Goal: Task Accomplishment & Management: Complete application form

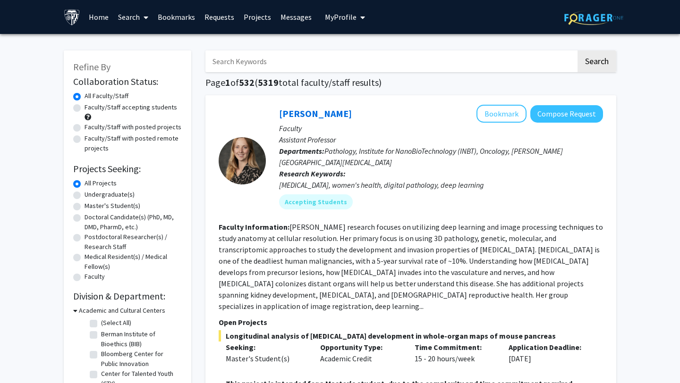
click at [84, 196] on label "Undergraduate(s)" at bounding box center [109, 195] width 50 height 10
click at [84, 196] on input "Undergraduate(s)" at bounding box center [87, 193] width 6 height 6
radio input "true"
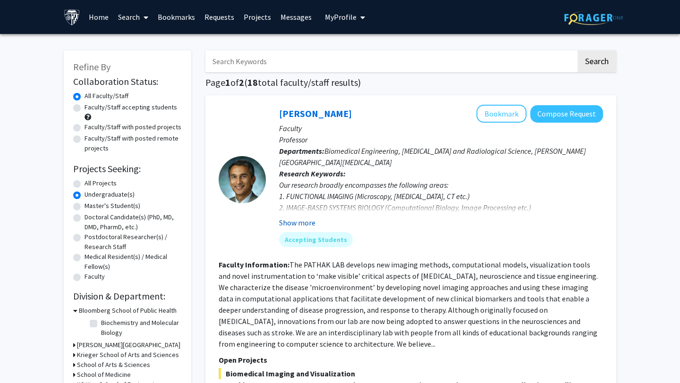
click at [307, 224] on button "Show more" at bounding box center [297, 222] width 36 height 11
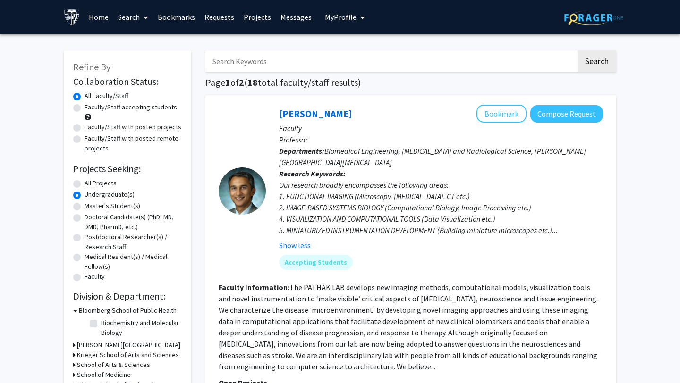
click at [330, 59] on input "Search Keywords" at bounding box center [390, 62] width 371 height 22
click at [421, 114] on div "[PERSON_NAME] Bookmark Compose Request" at bounding box center [441, 114] width 324 height 18
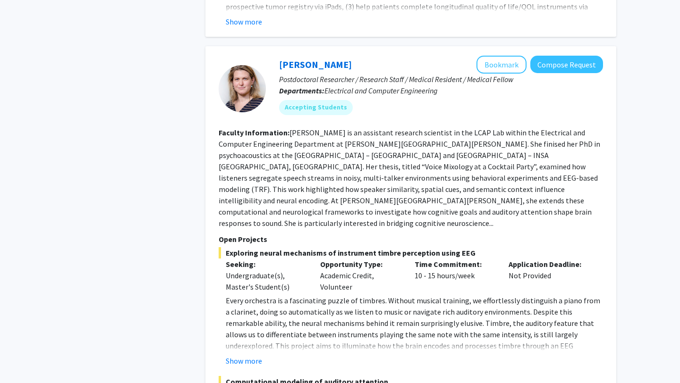
scroll to position [2282, 0]
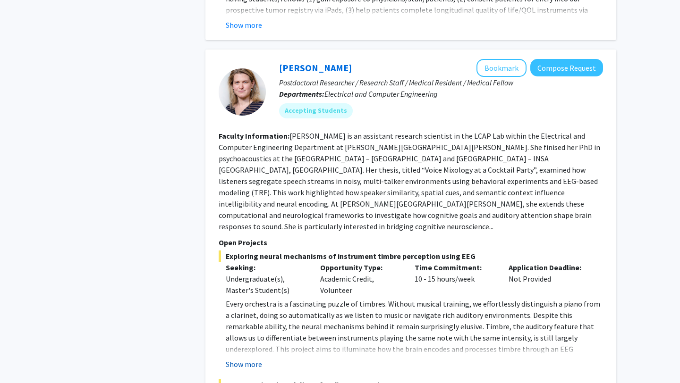
click at [254, 359] on button "Show more" at bounding box center [244, 364] width 36 height 11
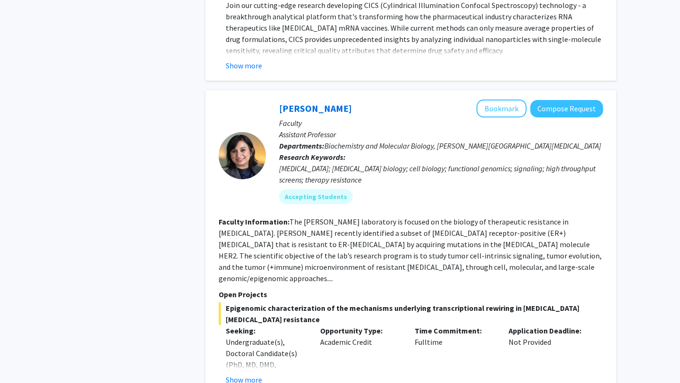
scroll to position [3582, 0]
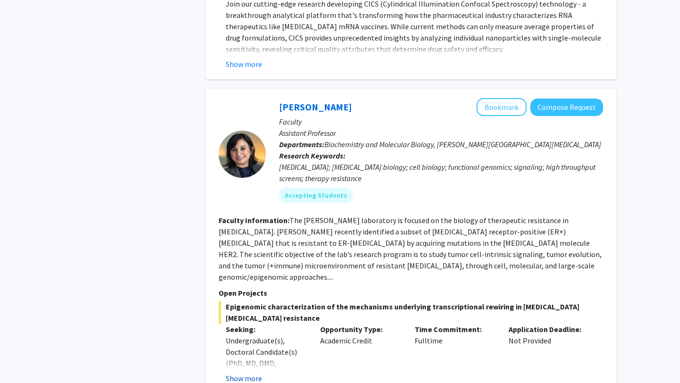
click at [249, 373] on button "Show more" at bounding box center [244, 378] width 36 height 11
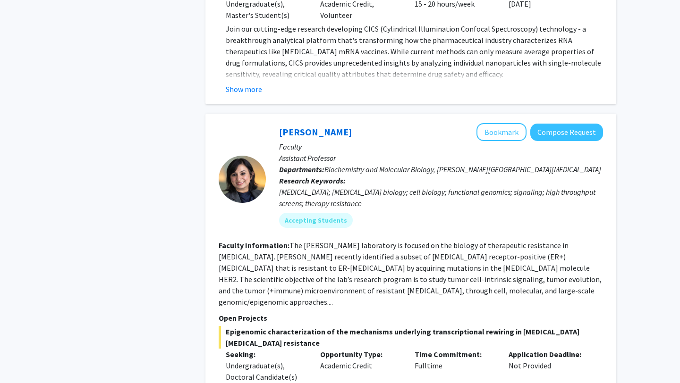
scroll to position [3555, 0]
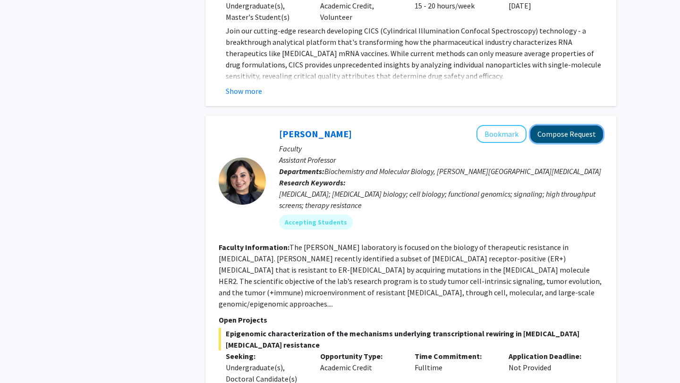
click at [552, 126] on button "Compose Request" at bounding box center [566, 134] width 73 height 17
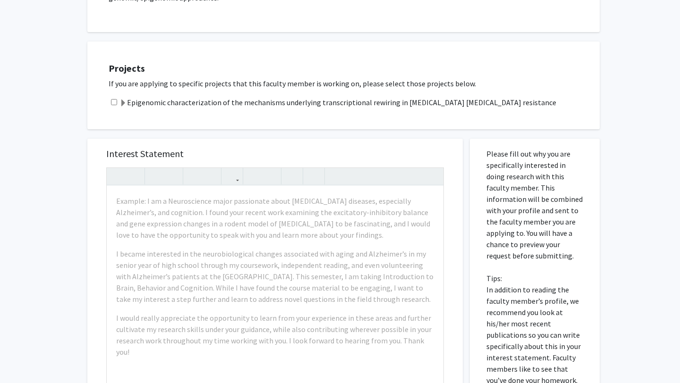
scroll to position [235, 0]
click at [113, 101] on input "checkbox" at bounding box center [114, 104] width 6 height 6
checkbox input "true"
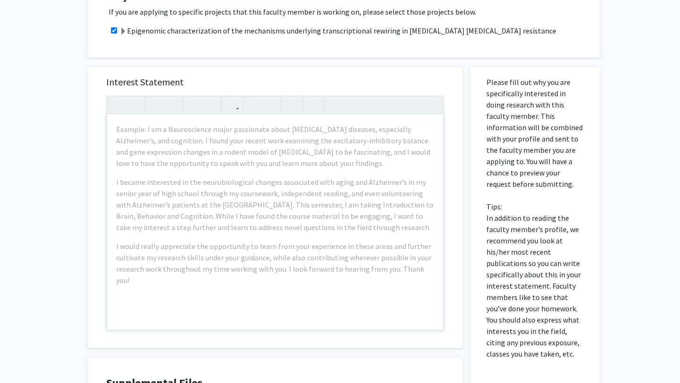
scroll to position [308, 0]
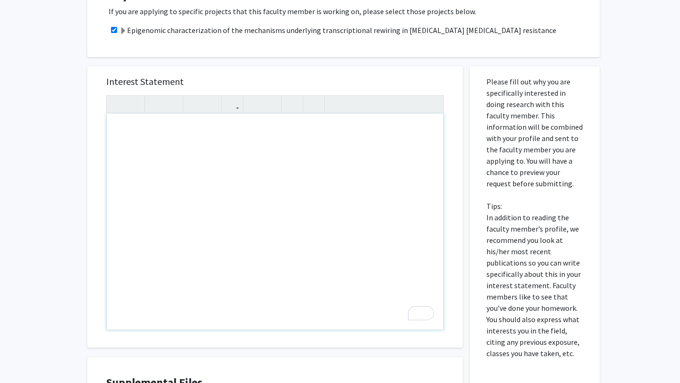
click at [255, 165] on div "To enrich screen reader interactions, please activate Accessibility in Grammarl…" at bounding box center [275, 222] width 337 height 216
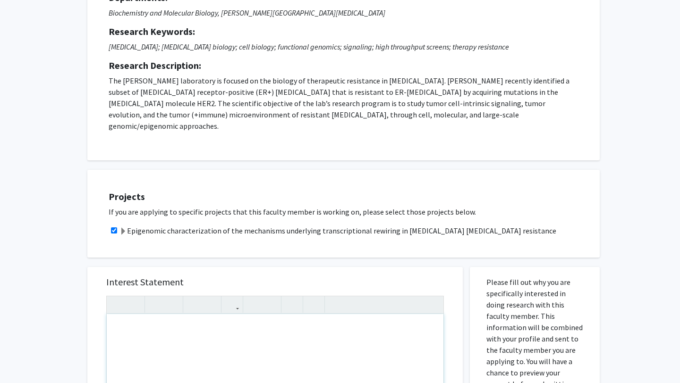
scroll to position [0, 0]
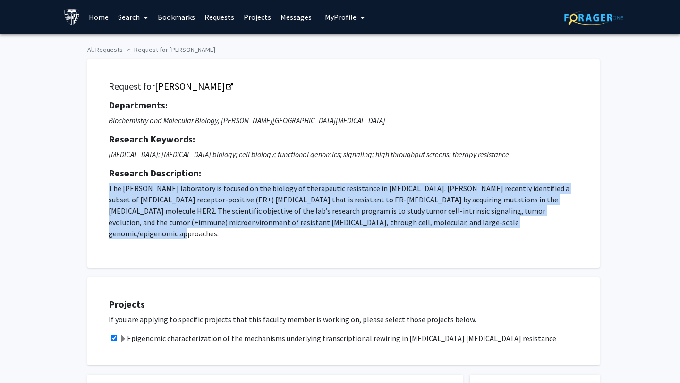
drag, startPoint x: 104, startPoint y: 185, endPoint x: 493, endPoint y: 221, distance: 390.7
click at [493, 221] on div "Request for [PERSON_NAME] Departments: Biochemistry and Molecular Biology, [PER…" at bounding box center [343, 163] width 489 height 185
copy p "The [PERSON_NAME] laboratory is focused on the biology of therapeutic resistanc…"
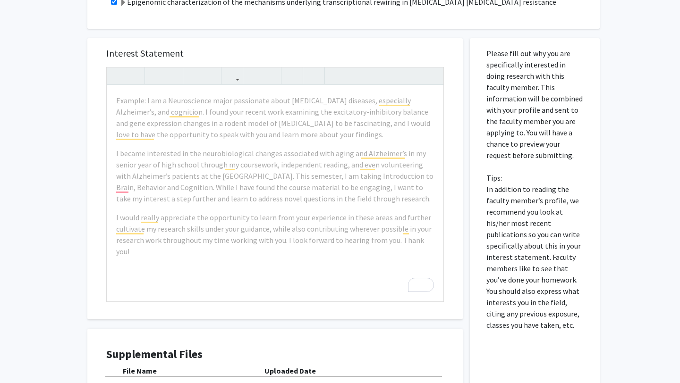
scroll to position [372, 0]
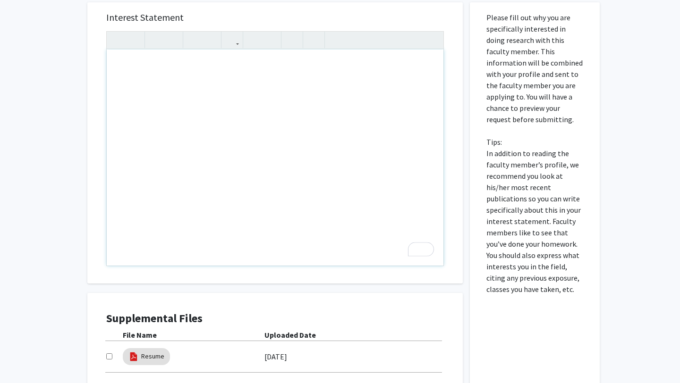
click at [247, 104] on div "To enrich screen reader interactions, please activate Accessibility in Grammarl…" at bounding box center [275, 158] width 337 height 216
paste div "To enrich screen reader interactions, please activate Accessibility in Grammarl…"
type textarea "<l>I dolo sit'am consec a elits doei te inc! Ut labo et Dolor Mag, ali E'a m ve…"
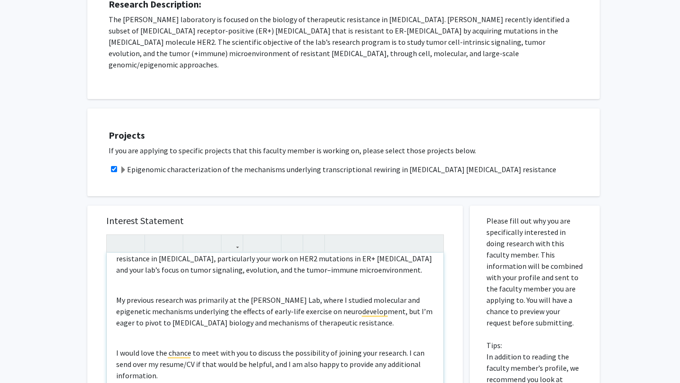
scroll to position [0, 0]
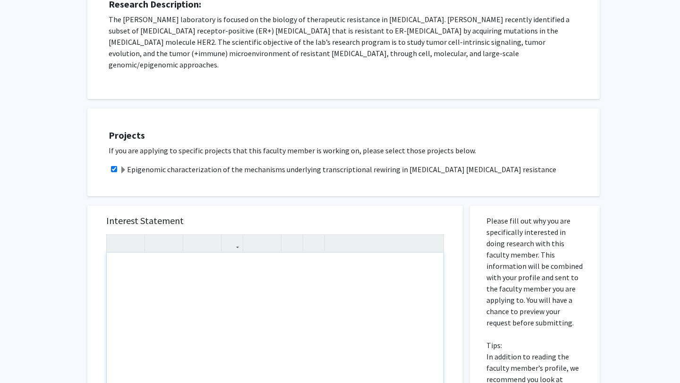
click at [230, 259] on div "To enrich screen reader interactions, please activate Accessibility in Grammarl…" at bounding box center [275, 361] width 337 height 216
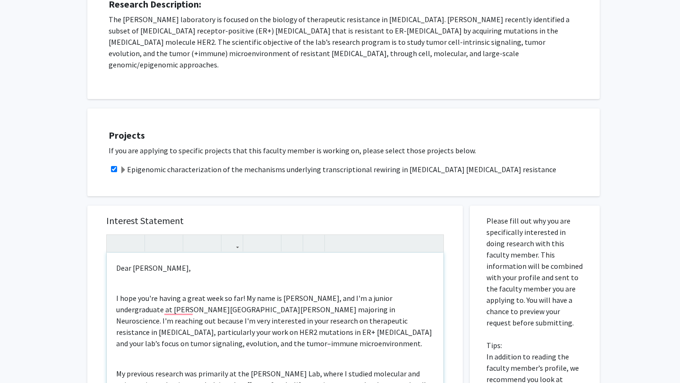
click at [117, 293] on p "I hope you're having a great week so far! My name is [PERSON_NAME], and I'm a j…" at bounding box center [275, 321] width 318 height 57
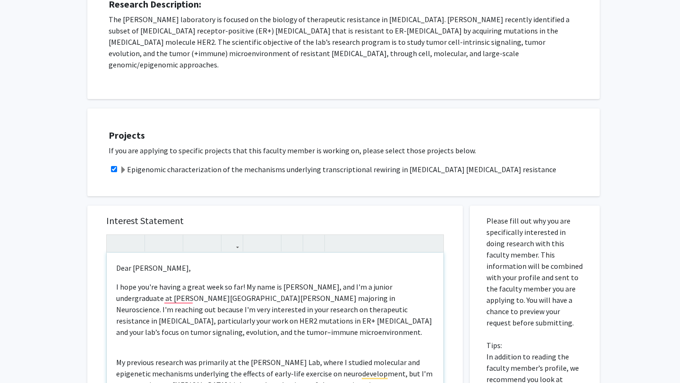
click at [116, 357] on p "My previous research was primarily at the [PERSON_NAME] Lab, where I studied mo…" at bounding box center [275, 374] width 318 height 34
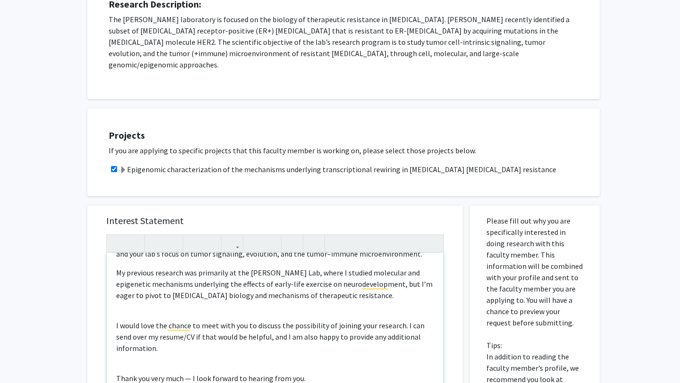
click at [118, 320] on p "I would love the chance to meet with you to discuss the possibility of joining …" at bounding box center [275, 337] width 318 height 34
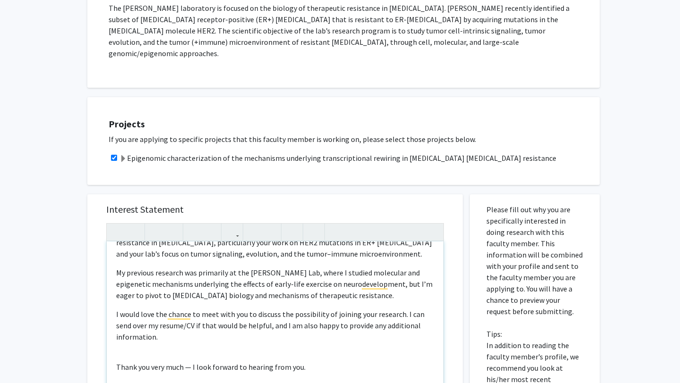
click at [114, 353] on div "Dear [PERSON_NAME], I hope you're having a great week so far! My name is [PERSO…" at bounding box center [275, 350] width 337 height 216
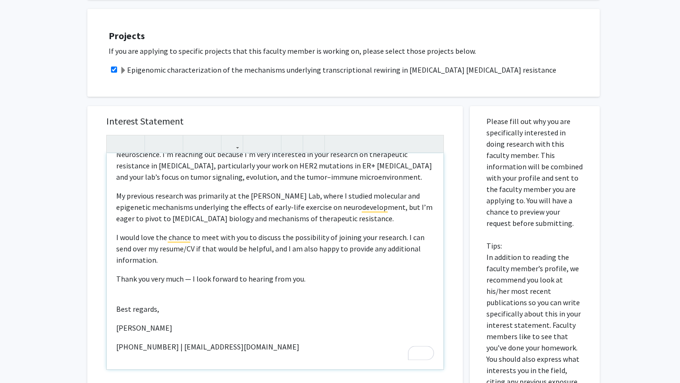
click at [116, 295] on div "Dear [PERSON_NAME], I hope you're having a great week so far! My name is [PERSO…" at bounding box center [275, 261] width 337 height 216
type textarea "<l>Ipsu Do. Sitam,</c><a>E sedd eiu'te incidi u labor etdo ma ali! En admi ve Q…"
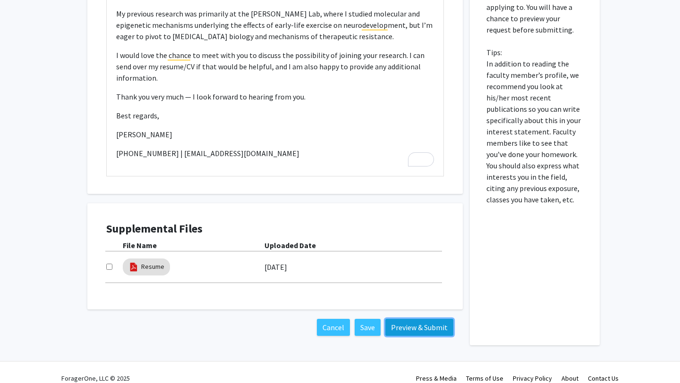
click at [439, 319] on button "Preview & Submit" at bounding box center [419, 327] width 68 height 17
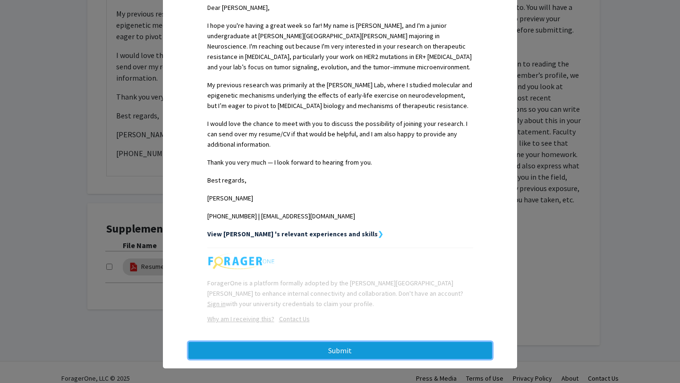
click at [387, 342] on button "Submit" at bounding box center [340, 350] width 304 height 17
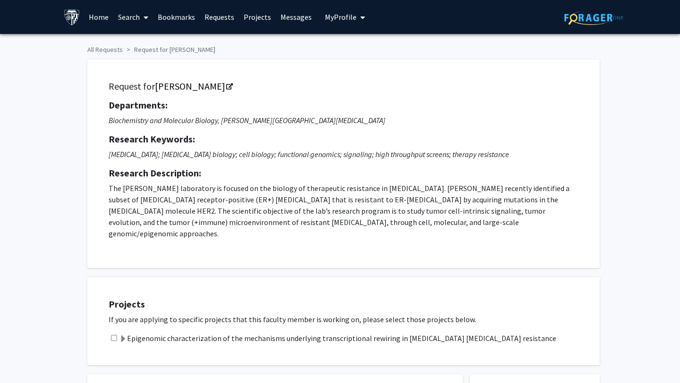
checkbox input "true"
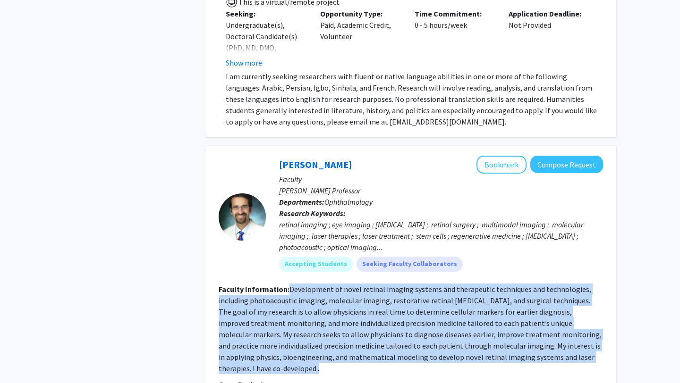
drag, startPoint x: 288, startPoint y: 188, endPoint x: 549, endPoint y: 261, distance: 270.5
click at [549, 261] on fg-search-faculty "[PERSON_NAME] Bookmark Compose Request Faculty [PERSON_NAME] Professor Departme…" at bounding box center [411, 347] width 384 height 383
click at [521, 255] on div "Accepting Students Seeking Faculty Collaborators" at bounding box center [441, 264] width 328 height 19
click at [519, 285] on fg-read-more "Development of novel retinal imaging systems and therapeutic techniques and tec…" at bounding box center [410, 329] width 383 height 89
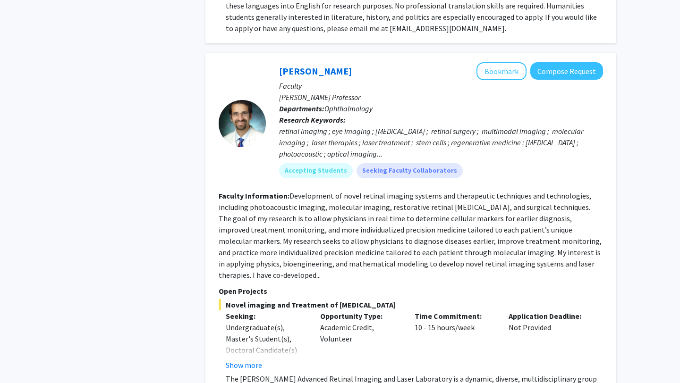
scroll to position [4073, 0]
click at [258, 359] on button "Show more" at bounding box center [244, 364] width 36 height 11
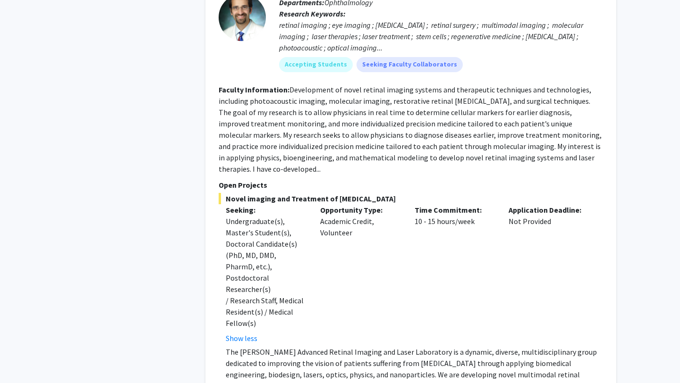
scroll to position [4180, 0]
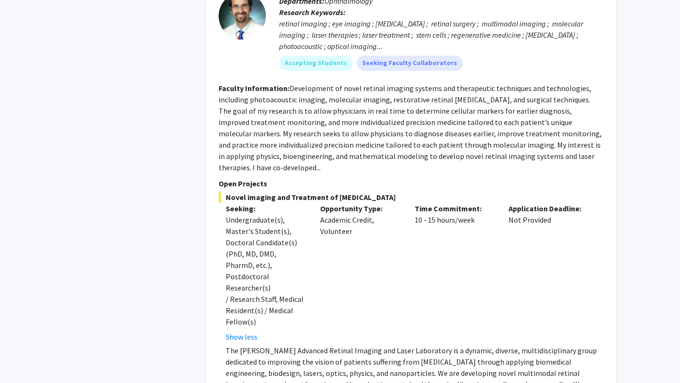
click at [253, 282] on div "[PERSON_NAME] Bookmark Compose Request Faculty [PERSON_NAME] Professor Departme…" at bounding box center [410, 185] width 411 height 481
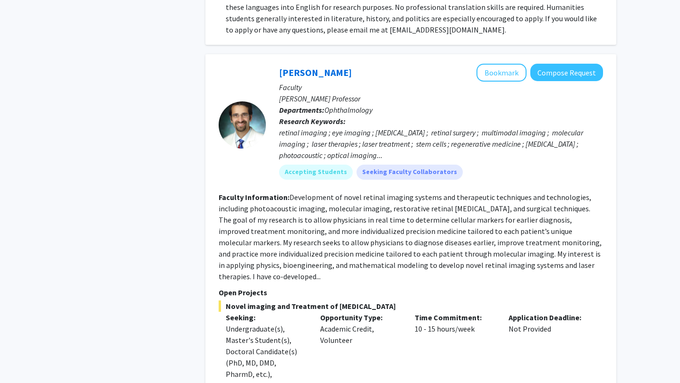
scroll to position [4069, 0]
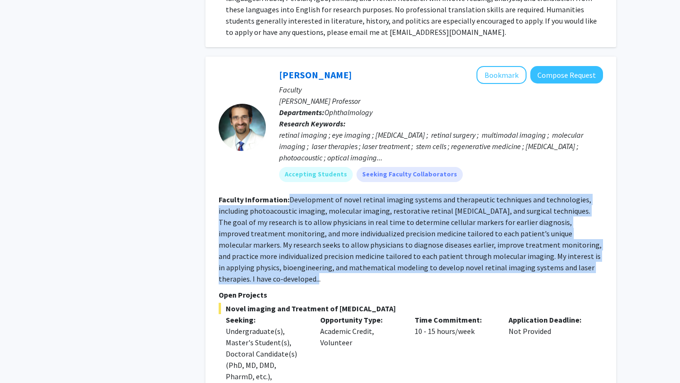
drag, startPoint x: 288, startPoint y: 95, endPoint x: 570, endPoint y: 165, distance: 290.5
click at [571, 195] on fg-read-more "Development of novel retinal imaging systems and therapeutic techniques and tec…" at bounding box center [410, 239] width 383 height 89
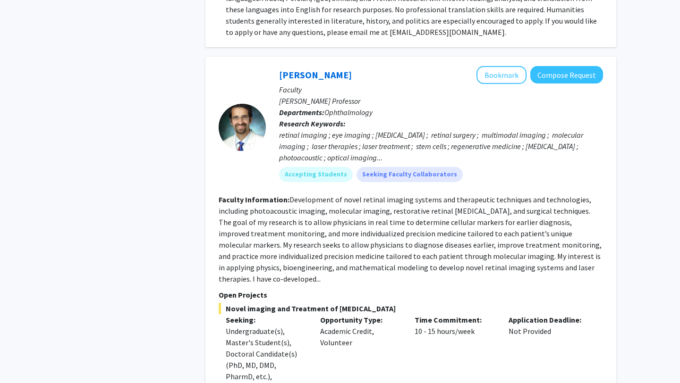
click at [583, 289] on p "Open Projects" at bounding box center [411, 294] width 384 height 11
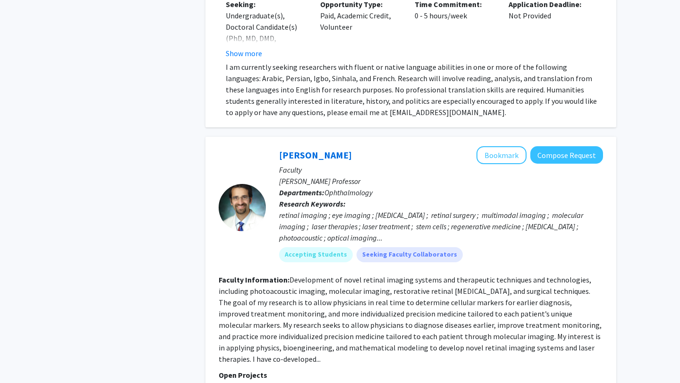
scroll to position [3987, 0]
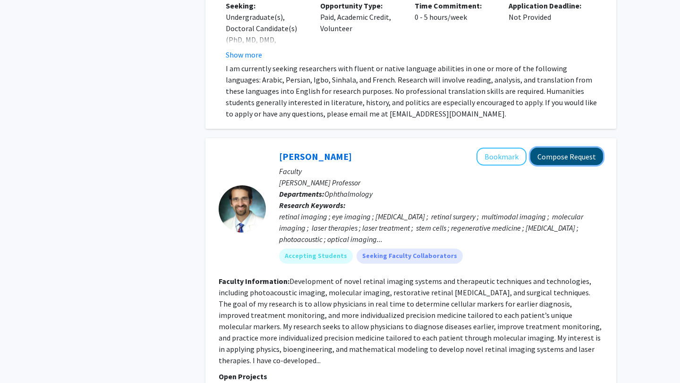
click at [556, 148] on button "Compose Request" at bounding box center [566, 156] width 73 height 17
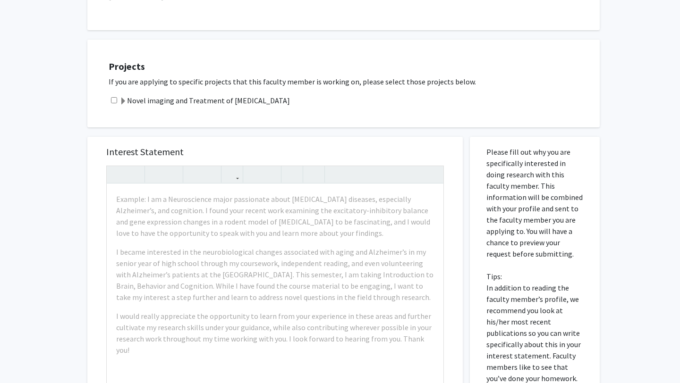
scroll to position [408, 0]
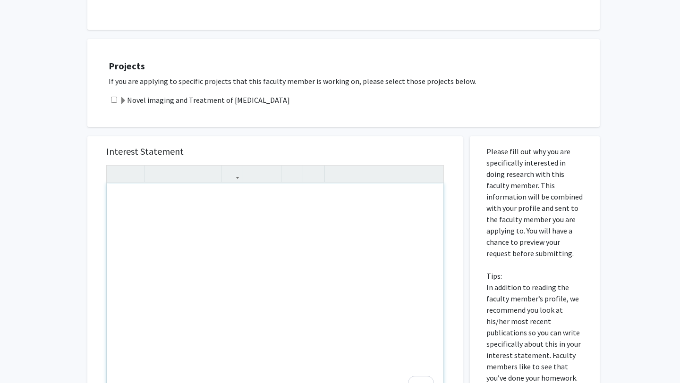
click at [273, 208] on div "To enrich screen reader interactions, please activate Accessibility in Grammarl…" at bounding box center [275, 292] width 337 height 216
paste div "To enrich screen reader interactions, please activate Accessibility in Grammarl…"
type textarea "<l>Ipsu Do. Sitame,</c><ad><e>S doei tem'in utlabo e dolor magn al eni! Ad mini…"
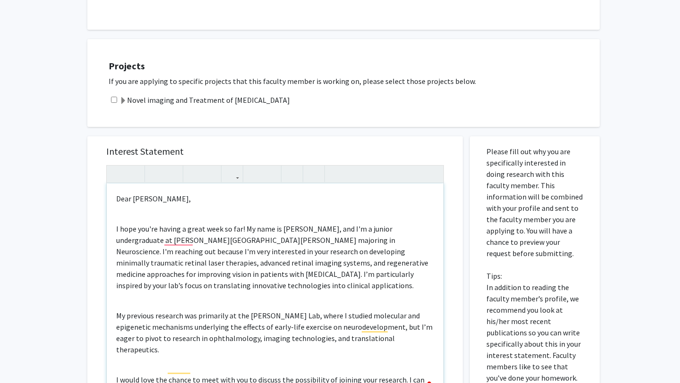
click at [117, 223] on p "I hope you're having a great week so far! My name is [PERSON_NAME], and I'm a j…" at bounding box center [275, 257] width 318 height 68
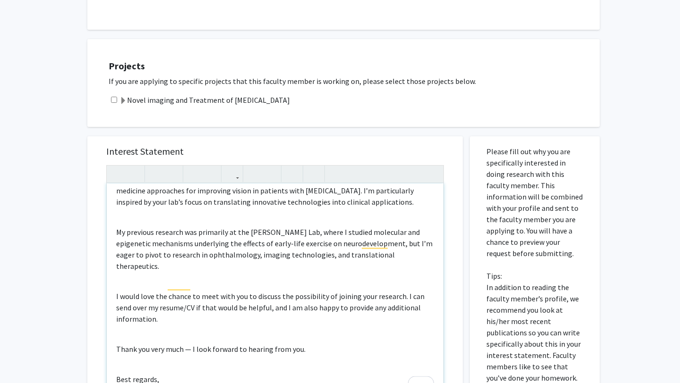
scroll to position [59, 0]
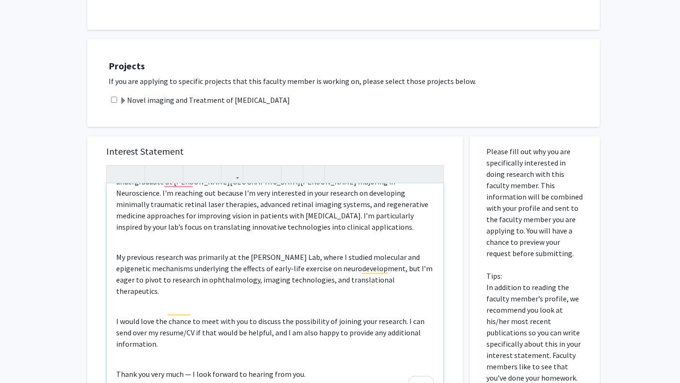
click at [114, 247] on div "Dear [PERSON_NAME], I hope you're having a great week so far! My name is [PERSO…" at bounding box center [275, 292] width 337 height 216
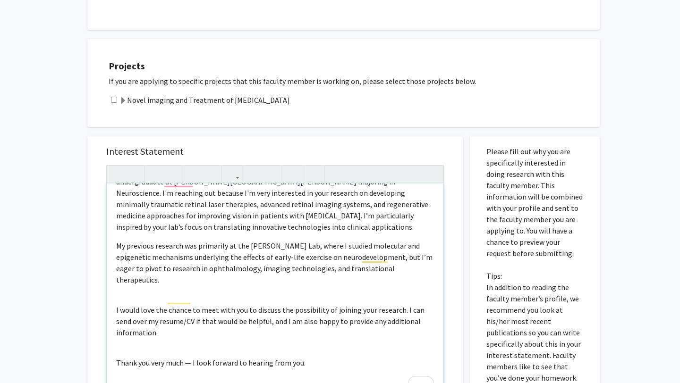
click at [117, 304] on p "I would love the chance to meet with you to discuss the possibility of joining …" at bounding box center [275, 321] width 318 height 34
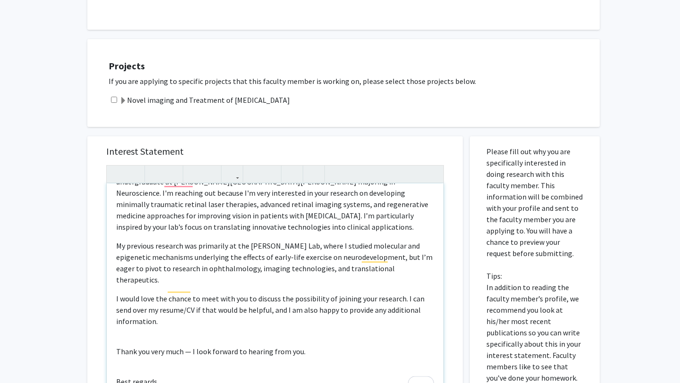
click at [116, 330] on div "Dear [PERSON_NAME], I hope you're having a great week so far! My name is [PERSO…" at bounding box center [275, 292] width 337 height 216
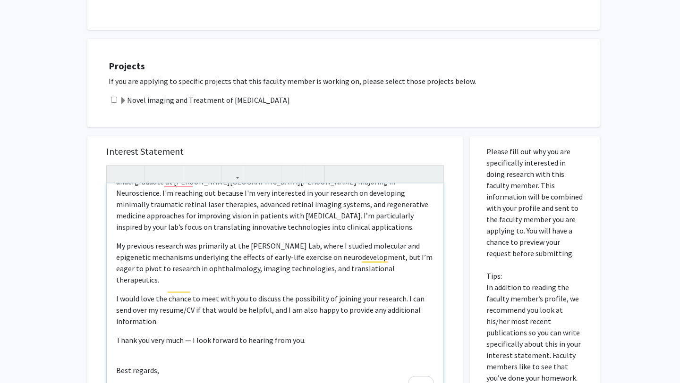
click at [112, 348] on div "Dear [PERSON_NAME], I hope you're having a great week so far! My name is [PERSO…" at bounding box center [275, 292] width 337 height 216
type textarea "<l>Ipsu Do. Sitame,</c><a>E sedd eiu'te incidi u labor etdo ma ali! En admi ve …"
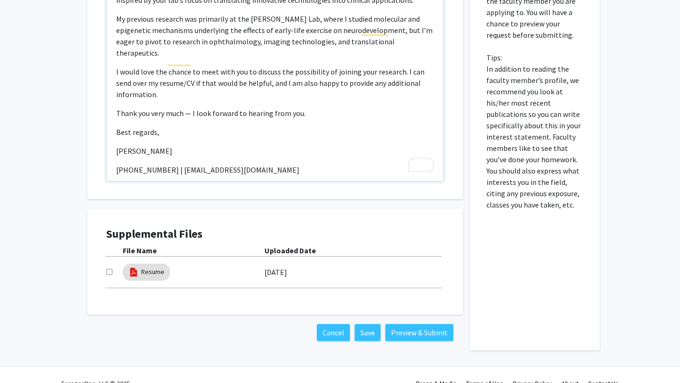
scroll to position [633, 0]
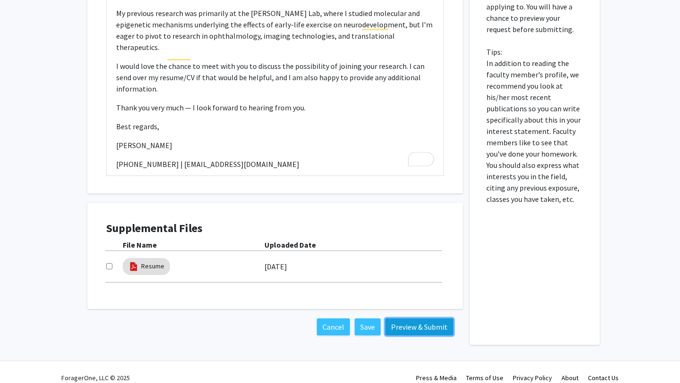
click at [417, 319] on button "Preview & Submit" at bounding box center [419, 327] width 68 height 17
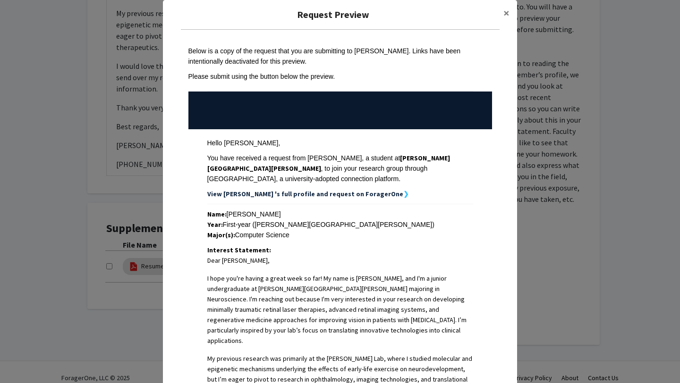
scroll to position [0, 0]
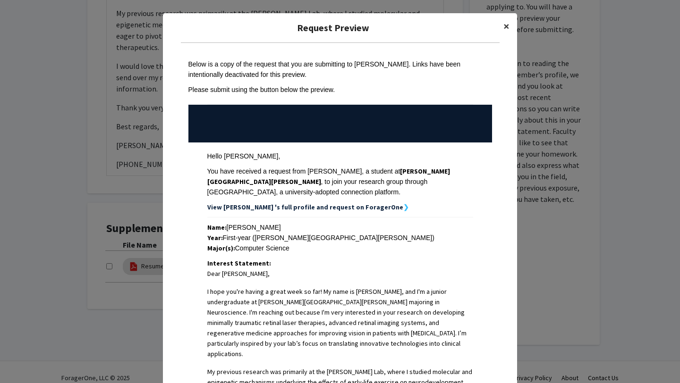
click at [507, 26] on span "×" at bounding box center [506, 26] width 6 height 15
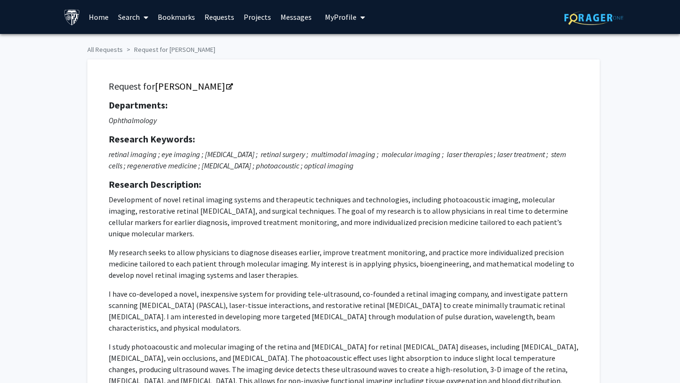
click at [340, 17] on span "My Profile" at bounding box center [341, 16] width 32 height 9
click at [356, 50] on span "View Profile" at bounding box center [383, 54] width 57 height 10
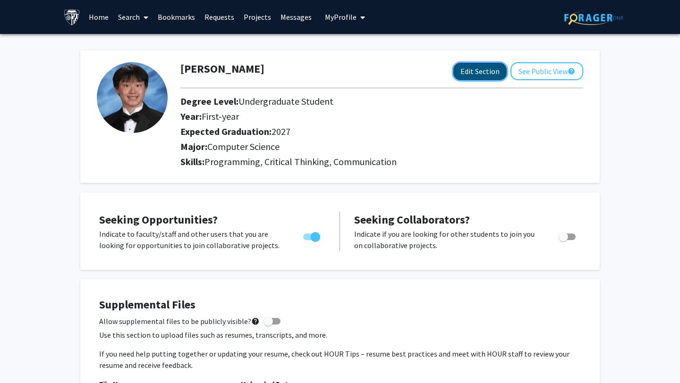
click at [461, 70] on button "Edit Section" at bounding box center [479, 71] width 53 height 17
select select "first-year"
select select "2027"
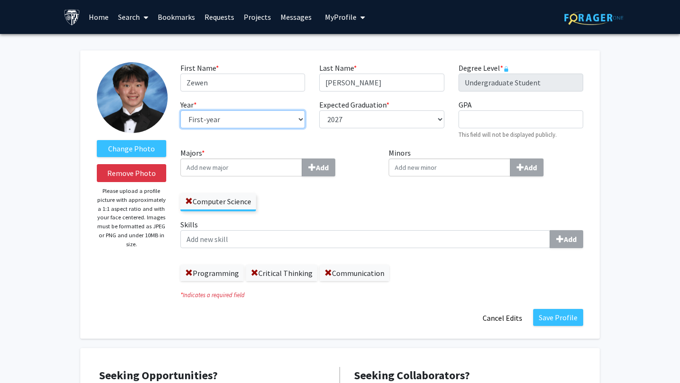
click at [234, 121] on select "--- First-year Sophomore Junior Senior Postbaccalaureate Certificate" at bounding box center [242, 119] width 125 height 18
select select "junior"
click at [180, 110] on select "--- First-year Sophomore Junior Senior Postbaccalaureate Certificate" at bounding box center [242, 119] width 125 height 18
click at [486, 128] on div "GPA required This field will not be displayed publicly." at bounding box center [520, 119] width 139 height 41
click at [188, 199] on span at bounding box center [189, 202] width 8 height 8
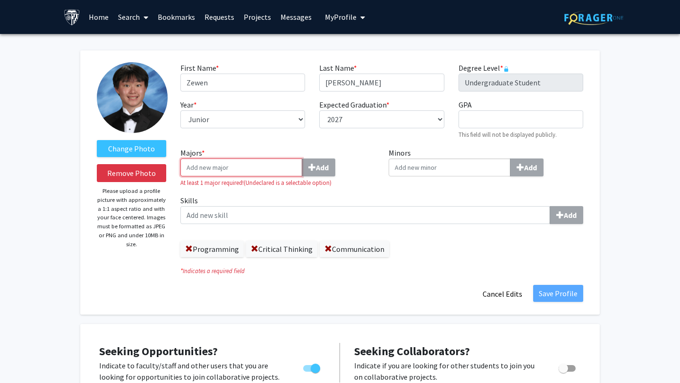
click at [216, 174] on input "Majors * Add" at bounding box center [241, 168] width 122 height 18
type input "e"
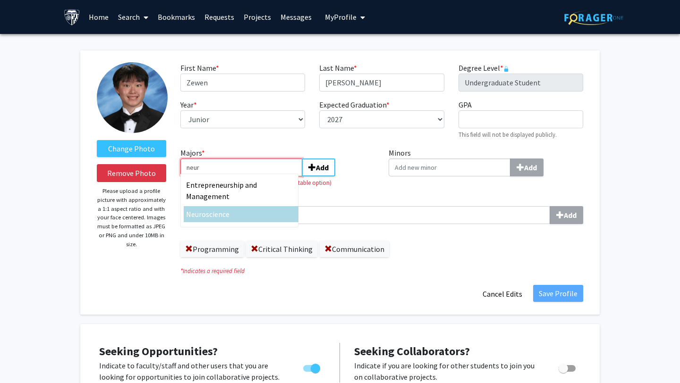
type input "neur"
click at [200, 215] on span "Neur" at bounding box center [194, 214] width 16 height 9
click at [200, 177] on input "neur" at bounding box center [241, 168] width 122 height 18
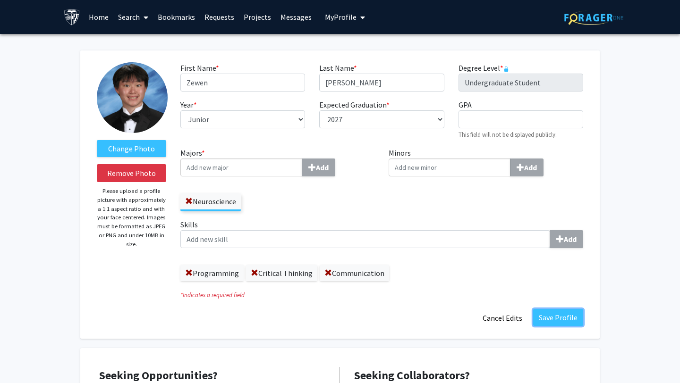
click at [554, 319] on button "Save Profile" at bounding box center [558, 317] width 50 height 17
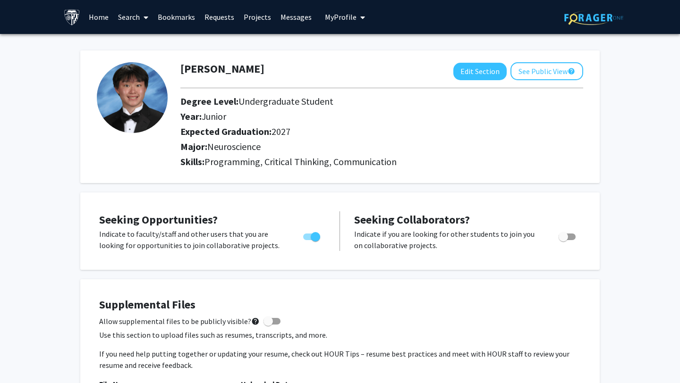
click at [290, 25] on link "Messages" at bounding box center [296, 16] width 41 height 33
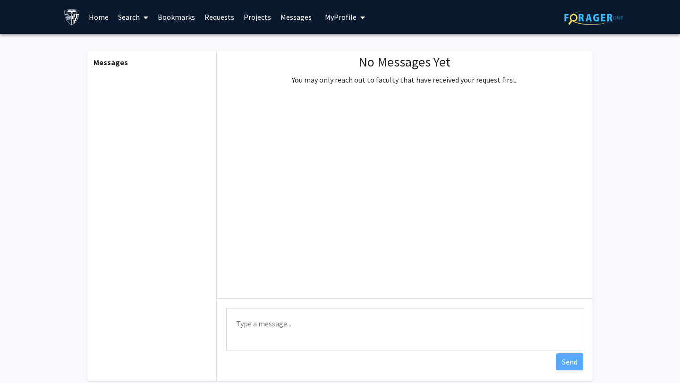
click at [101, 17] on link "Home" at bounding box center [98, 16] width 29 height 33
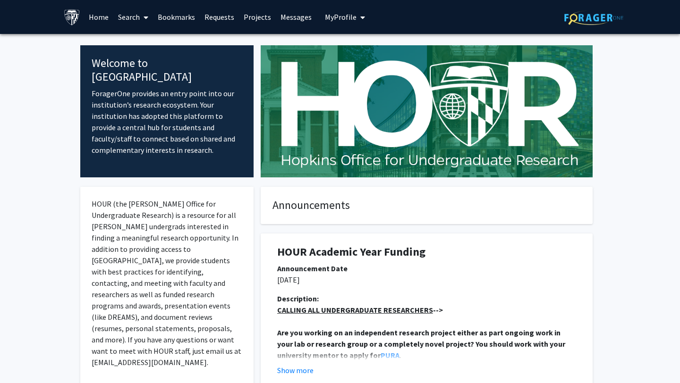
click at [244, 17] on link "Projects" at bounding box center [257, 16] width 37 height 33
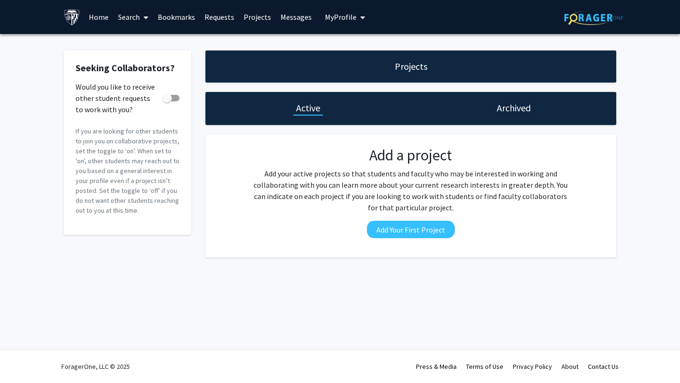
click at [210, 16] on link "Requests" at bounding box center [219, 16] width 39 height 33
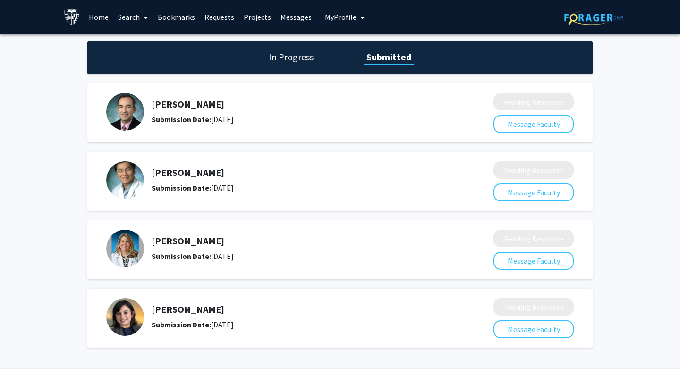
click at [94, 18] on link "Home" at bounding box center [98, 16] width 29 height 33
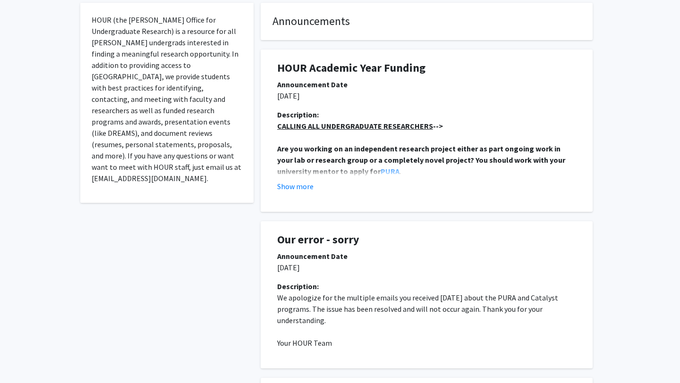
scroll to position [182, 0]
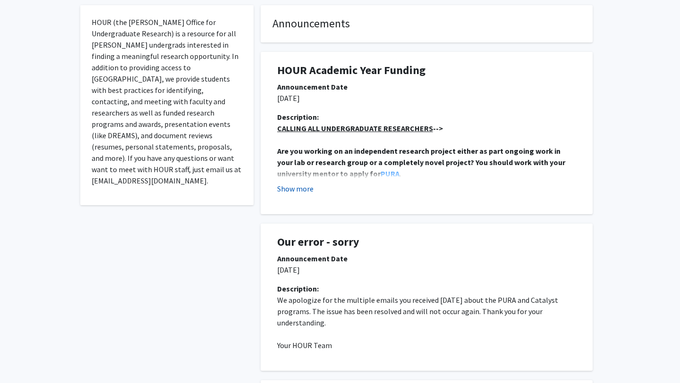
click at [302, 192] on button "Show more" at bounding box center [295, 188] width 36 height 11
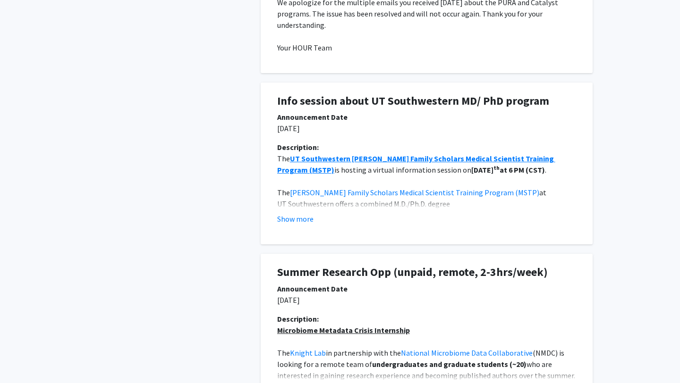
scroll to position [911, 0]
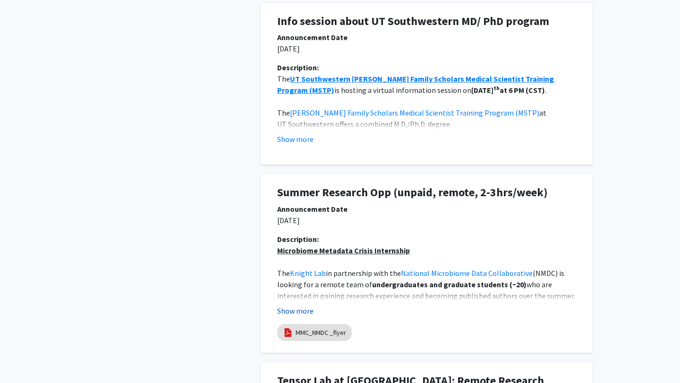
click at [300, 309] on button "Show more" at bounding box center [295, 310] width 36 height 11
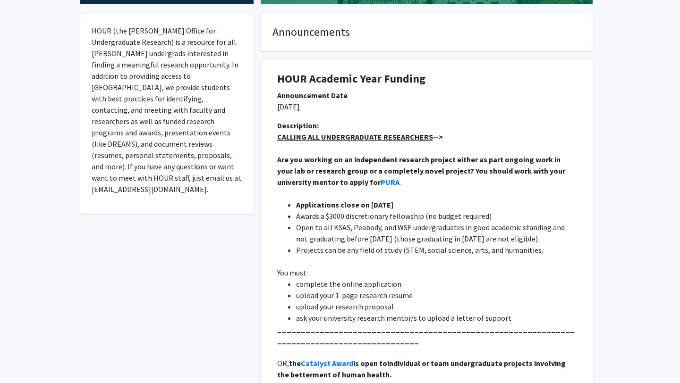
scroll to position [0, 0]
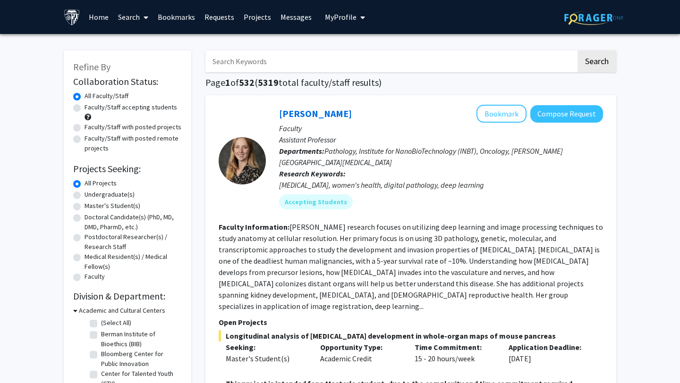
click at [84, 195] on label "Undergraduate(s)" at bounding box center [109, 195] width 50 height 10
click at [84, 195] on input "Undergraduate(s)" at bounding box center [87, 193] width 6 height 6
radio input "true"
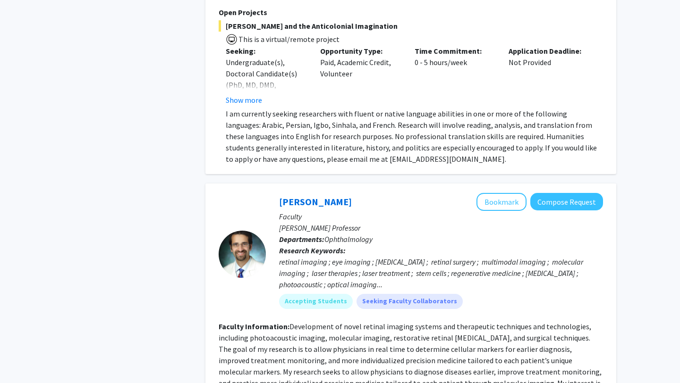
scroll to position [3943, 0]
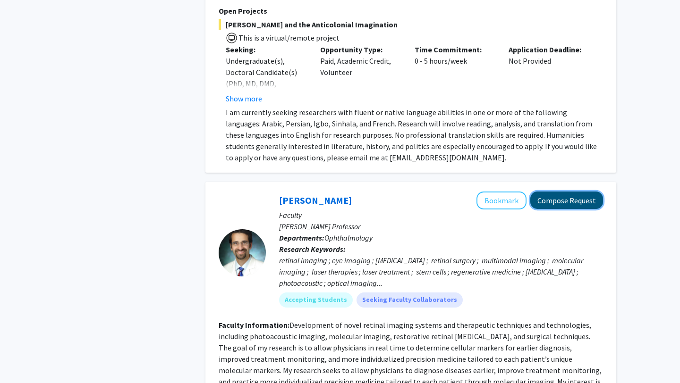
click at [557, 192] on button "Compose Request" at bounding box center [566, 200] width 73 height 17
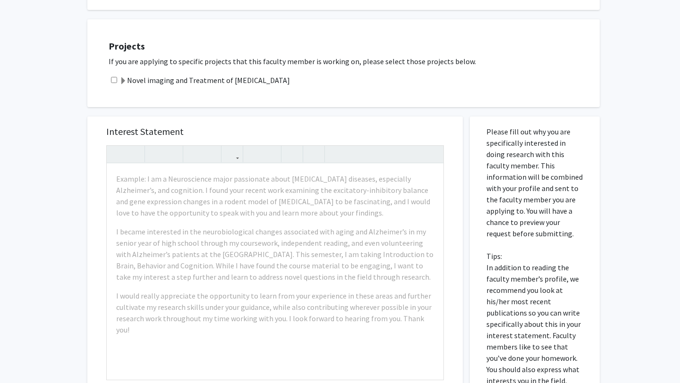
scroll to position [633, 0]
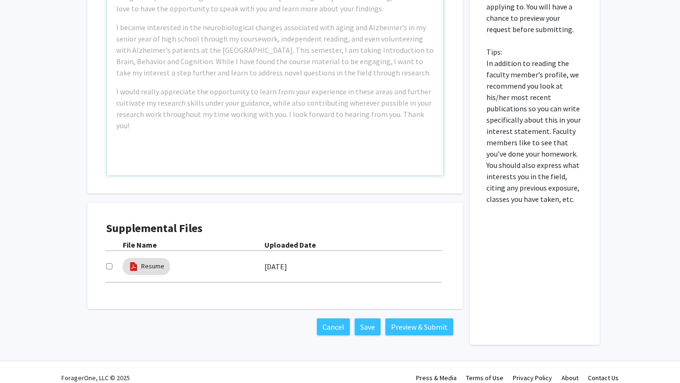
click at [266, 120] on div "Example: I am a Neuroscience major passionate about [MEDICAL_DATA] diseases, es…" at bounding box center [275, 67] width 337 height 216
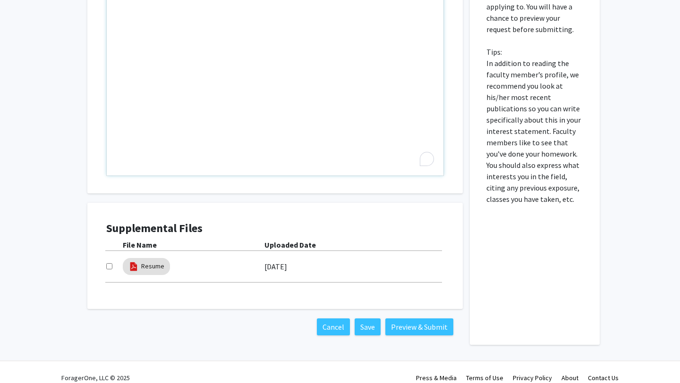
paste div "To enrich screen reader interactions, please activate Accessibility in Grammarl…"
type textarea "<l>Ipsu Do. Sitame,</c><ad><e>S doei tem'in utlabo e dolor magn al eni! Ad mini…"
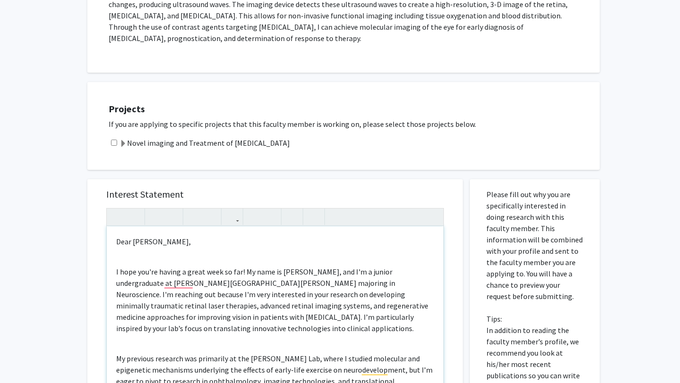
scroll to position [365, 0]
click at [115, 260] on div "Dear [PERSON_NAME], I hope you're having a great week so far! My name is [PERSO…" at bounding box center [275, 335] width 337 height 216
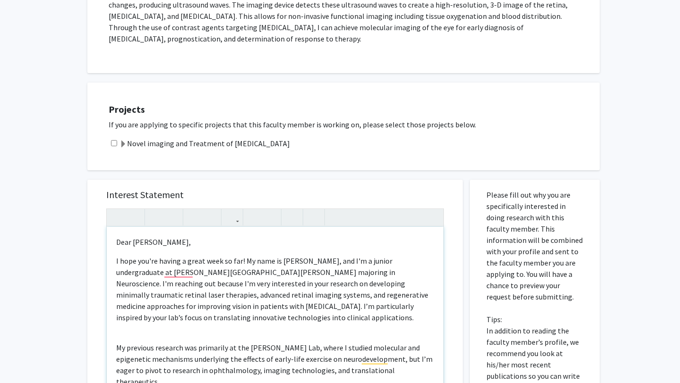
click at [116, 342] on p "My previous research was primarily at the [PERSON_NAME] Lab, where I studied mo…" at bounding box center [275, 364] width 318 height 45
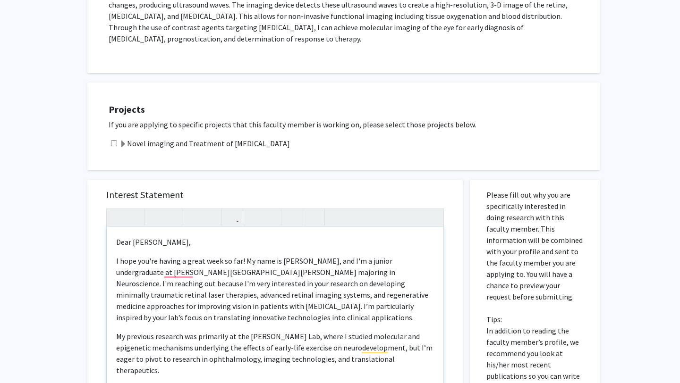
scroll to position [90, 0]
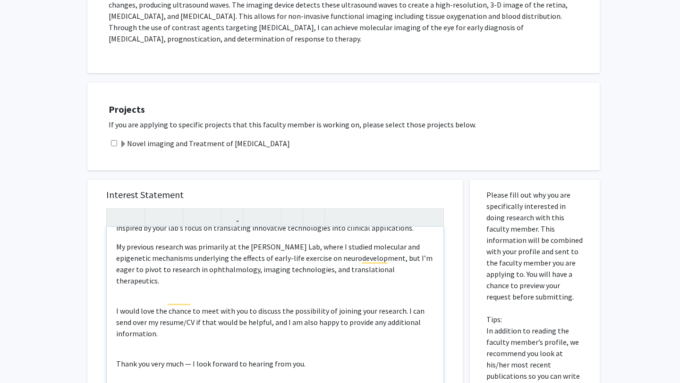
click at [114, 288] on div "Dear [PERSON_NAME], I hope you're having a great week so far! My name is [PERSO…" at bounding box center [275, 335] width 337 height 216
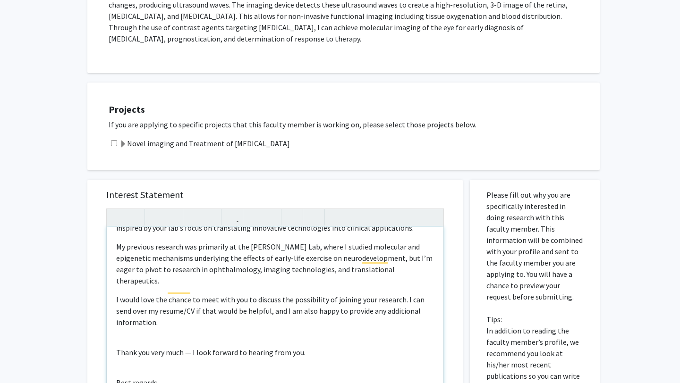
scroll to position [376, 0]
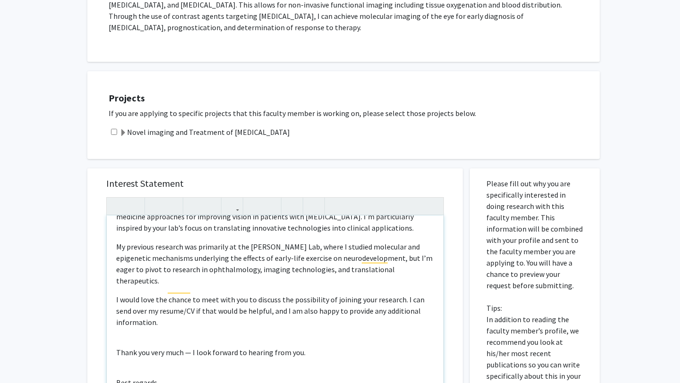
click at [116, 347] on p "Thank you very much — I look forward to hearing from you." at bounding box center [275, 352] width 318 height 11
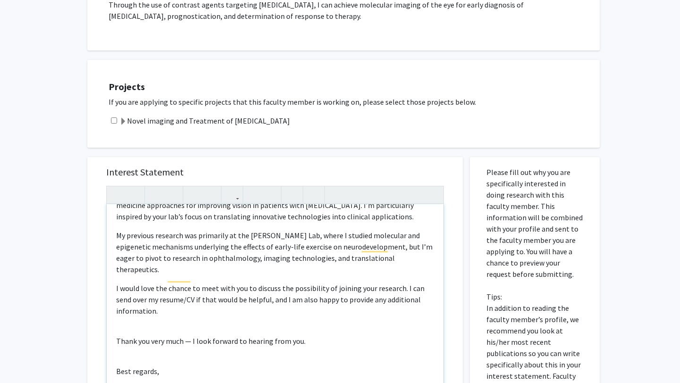
scroll to position [67, 0]
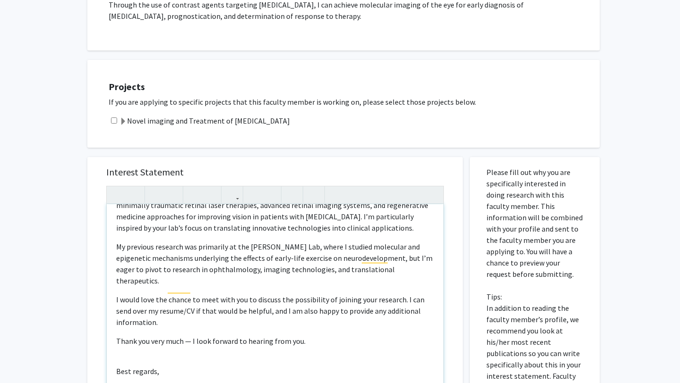
click at [113, 351] on div "Dear [PERSON_NAME], I hope you're having a great week so far! My name is [PERSO…" at bounding box center [275, 312] width 337 height 216
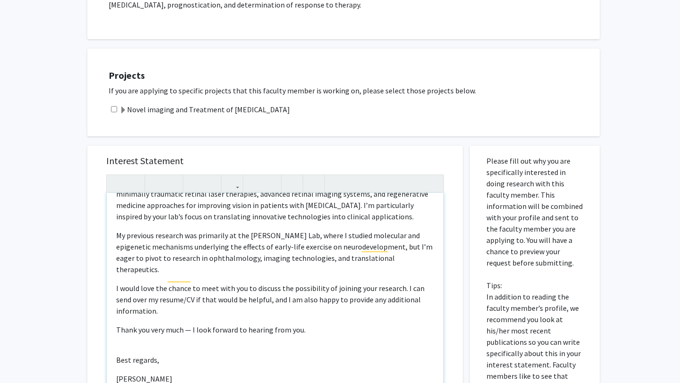
type textarea "<l>Ipsu Do. Sitame,</c><a>E sedd eiu'te incidi u labor etdo ma ali! En admi ve …"
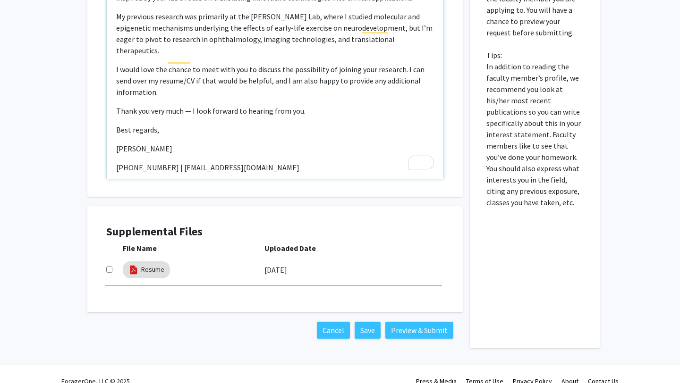
scroll to position [633, 0]
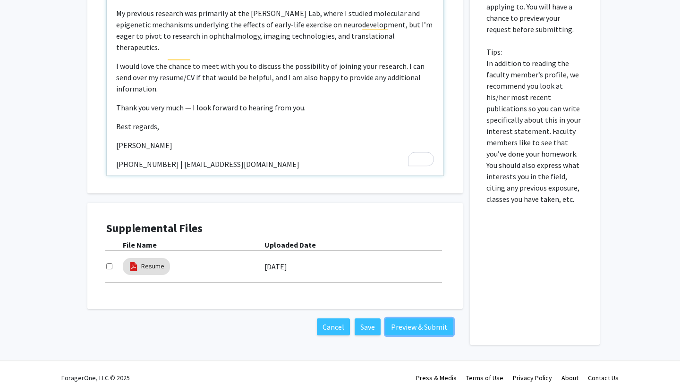
drag, startPoint x: 408, startPoint y: 321, endPoint x: 410, endPoint y: 156, distance: 165.7
click at [410, 156] on div "Interest Statement Dear Dr. Paulus, I hope you're having a great week so far! M…" at bounding box center [274, 124] width 389 height 442
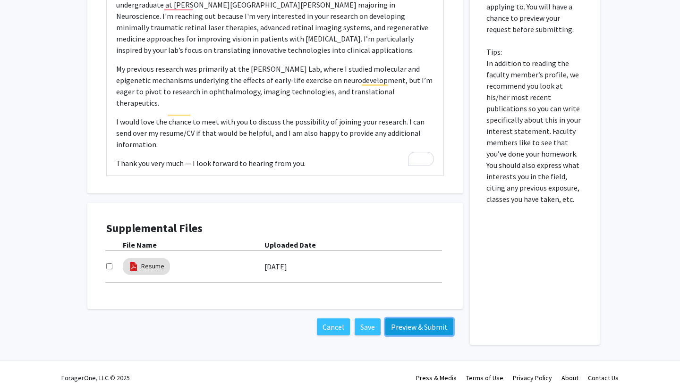
click at [418, 321] on button "Preview & Submit" at bounding box center [419, 327] width 68 height 17
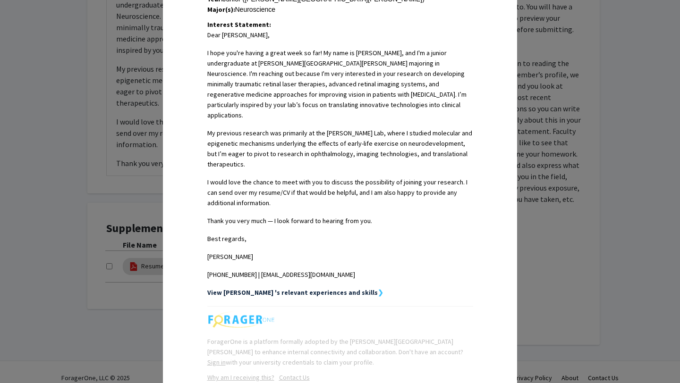
scroll to position [287, 0]
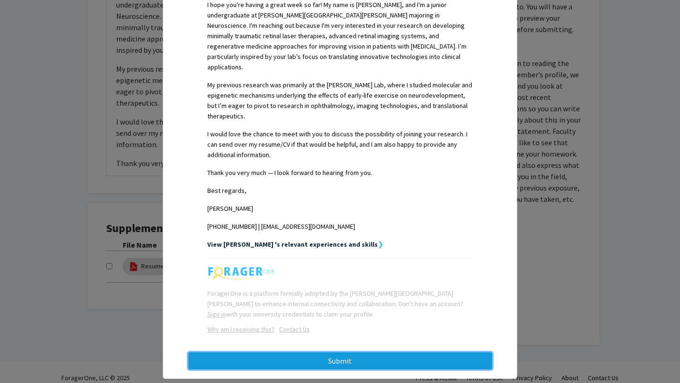
click at [422, 353] on button "Submit" at bounding box center [340, 361] width 304 height 17
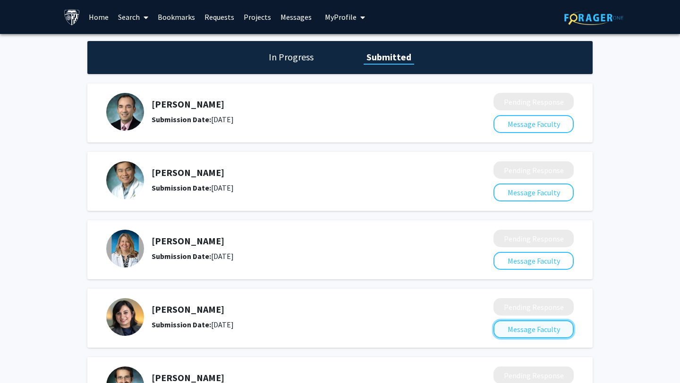
click at [515, 327] on button "Message Faculty" at bounding box center [533, 330] width 80 height 18
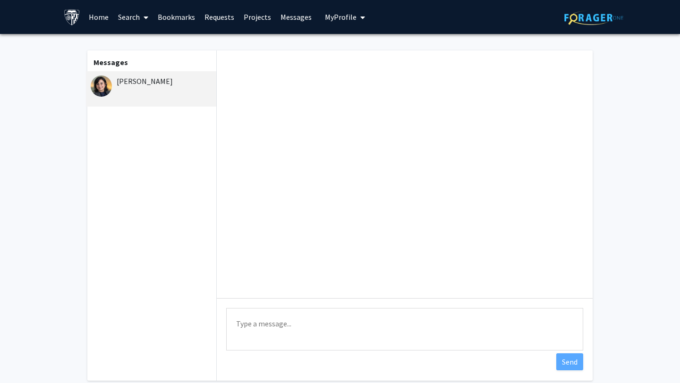
click at [141, 80] on div "[PERSON_NAME]" at bounding box center [152, 81] width 123 height 11
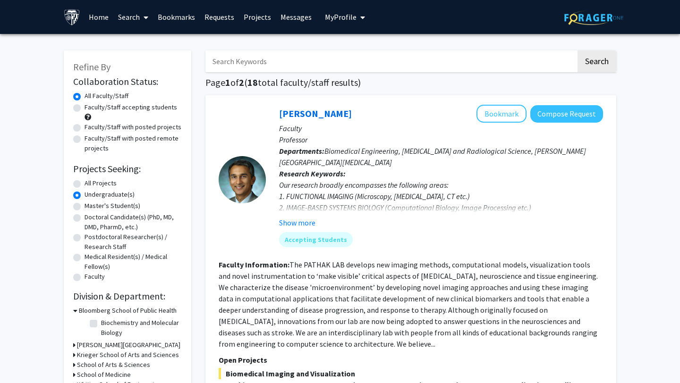
click at [88, 118] on span at bounding box center [87, 117] width 7 height 7
click at [84, 108] on label "Faculty/Staff accepting students" at bounding box center [130, 107] width 93 height 10
click at [84, 108] on input "Faculty/Staff accepting students" at bounding box center [87, 105] width 6 height 6
radio input "true"
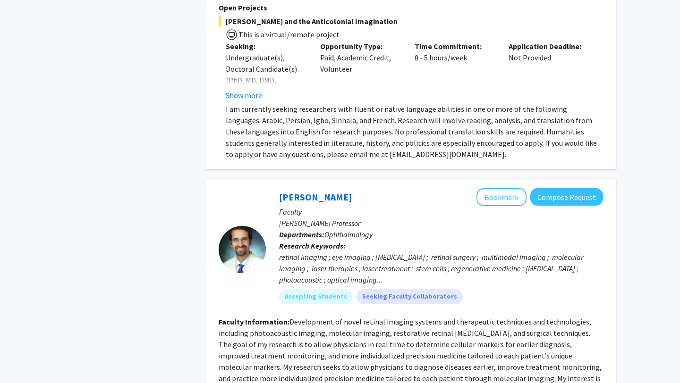
scroll to position [4135, 0]
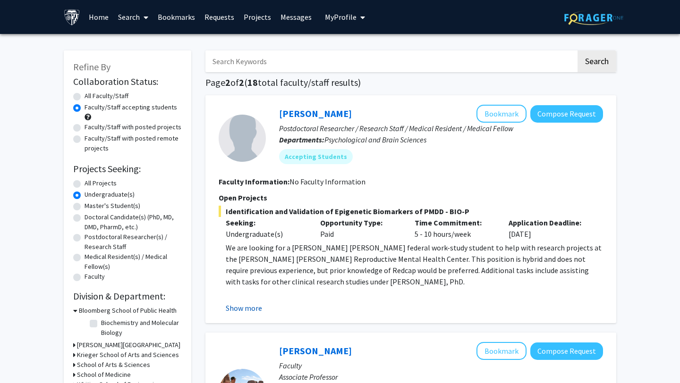
click at [255, 309] on button "Show more" at bounding box center [244, 308] width 36 height 11
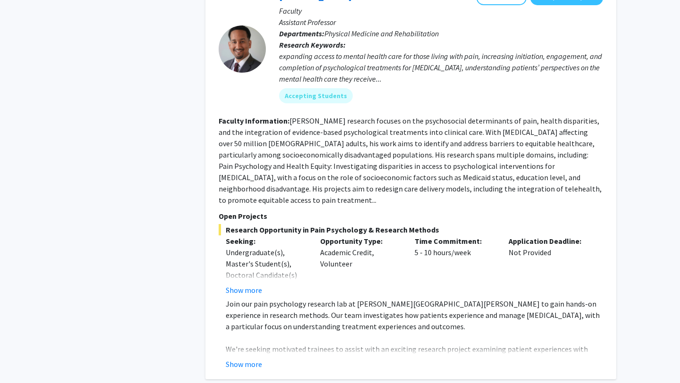
scroll to position [839, 0]
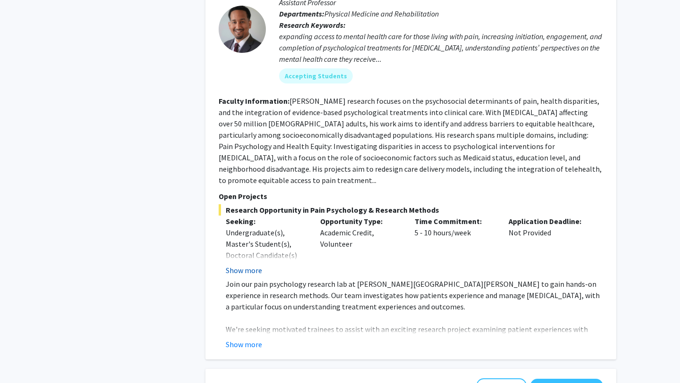
click at [250, 265] on button "Show more" at bounding box center [244, 270] width 36 height 11
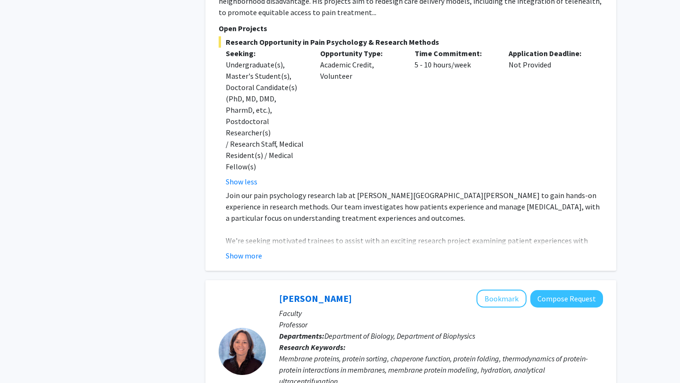
scroll to position [1011, 0]
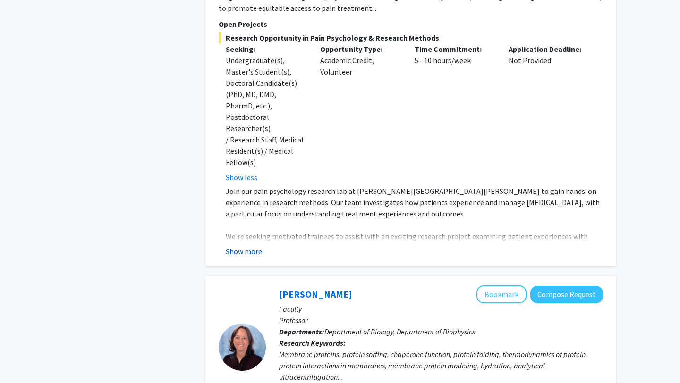
click at [255, 246] on button "Show more" at bounding box center [244, 251] width 36 height 11
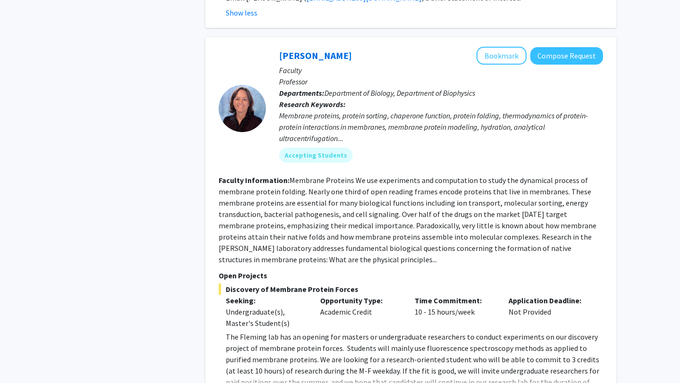
scroll to position [1413, 0]
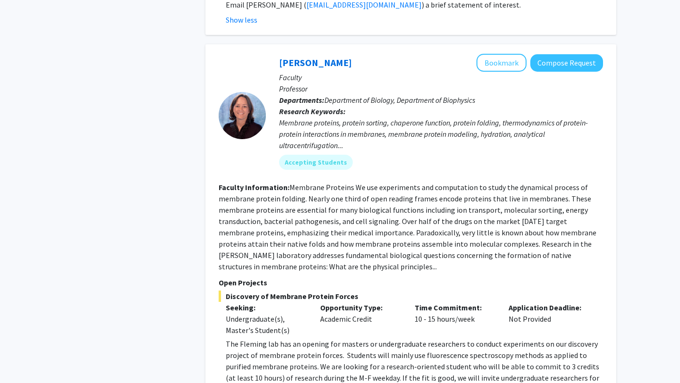
click at [250, 352] on fg-read-more "The Fleming lab has an opening for masters or undergraduate researchers to cond…" at bounding box center [411, 374] width 384 height 72
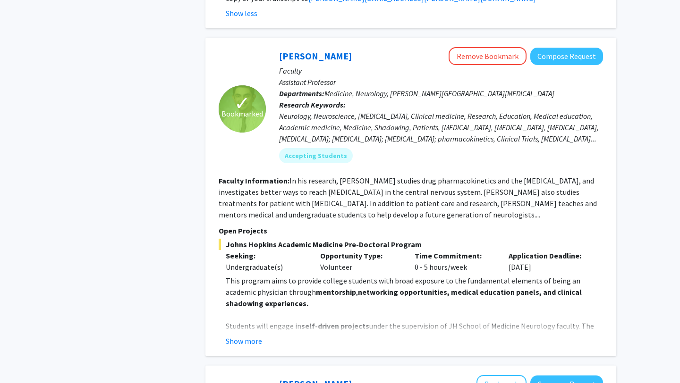
scroll to position [1931, 0]
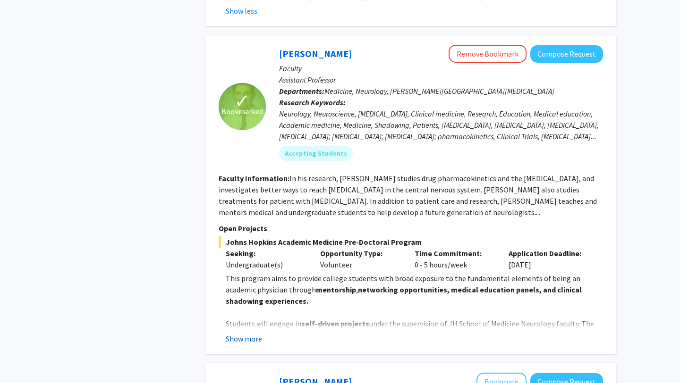
click at [247, 333] on button "Show more" at bounding box center [244, 338] width 36 height 11
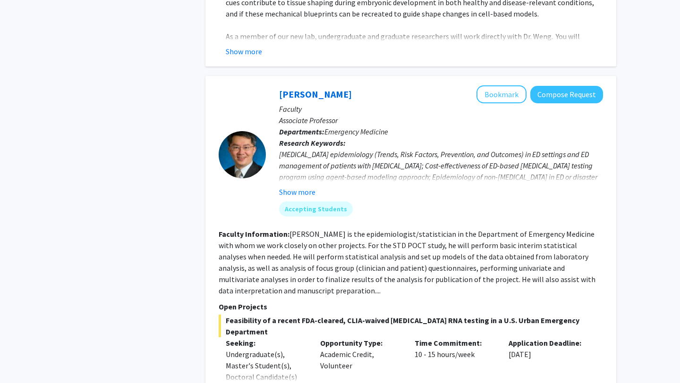
scroll to position [2976, 0]
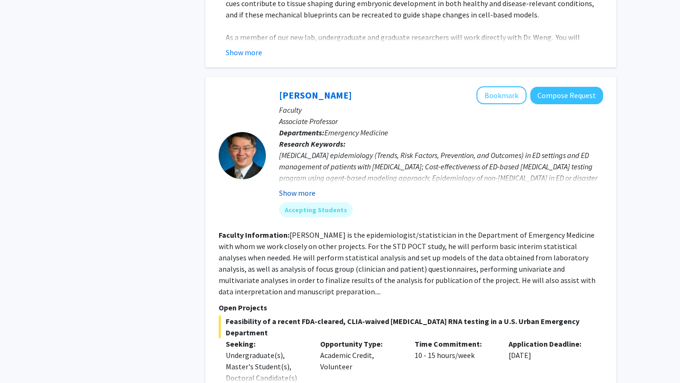
click at [304, 187] on button "Show more" at bounding box center [297, 192] width 36 height 11
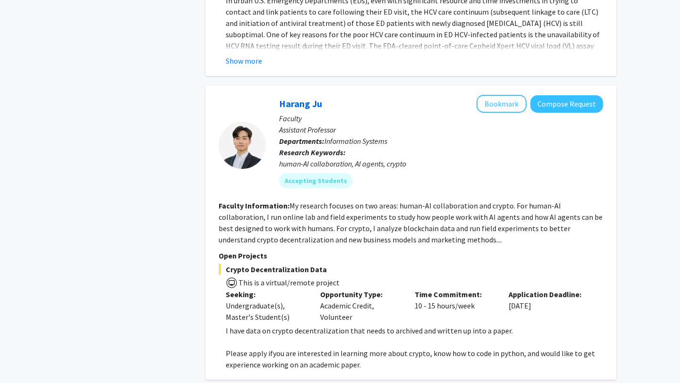
scroll to position [3393, 0]
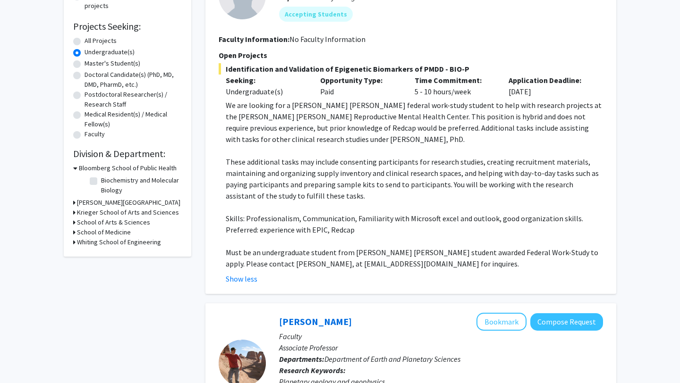
scroll to position [144, 0]
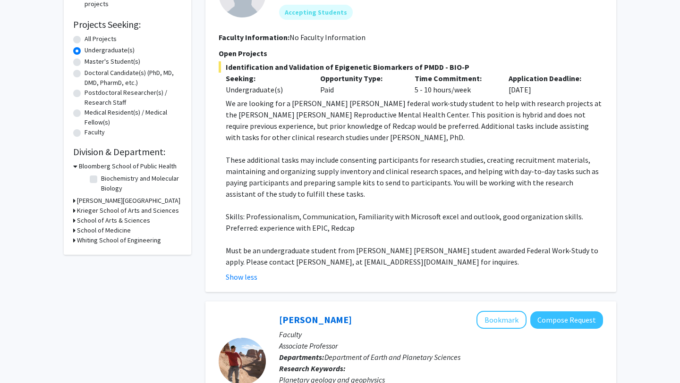
click at [103, 211] on h3 "Krieger School of Arts and Sciences" at bounding box center [128, 211] width 102 height 10
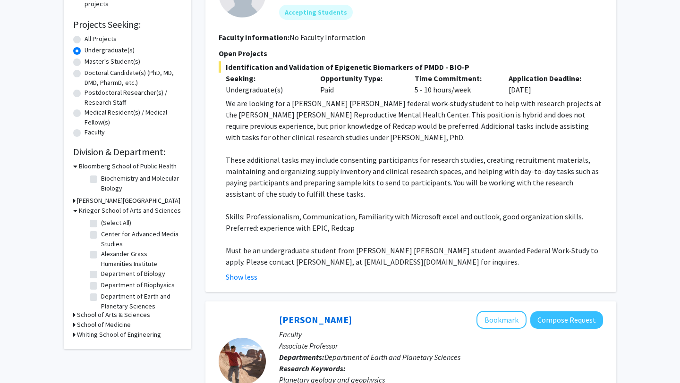
click at [98, 223] on fg-checkbox "(Select All) (Select All)" at bounding box center [135, 223] width 90 height 11
click at [101, 224] on label "(Select All)" at bounding box center [116, 223] width 30 height 10
click at [101, 224] on input "(Select All)" at bounding box center [104, 221] width 6 height 6
checkbox input "true"
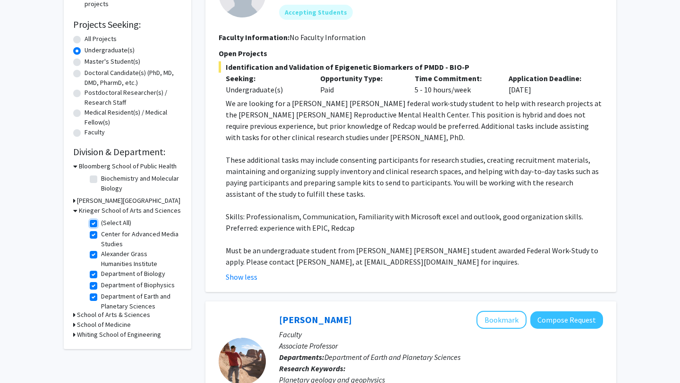
checkbox input "true"
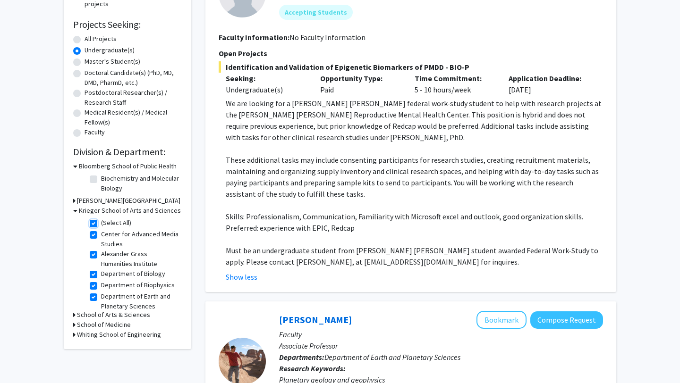
checkbox input "true"
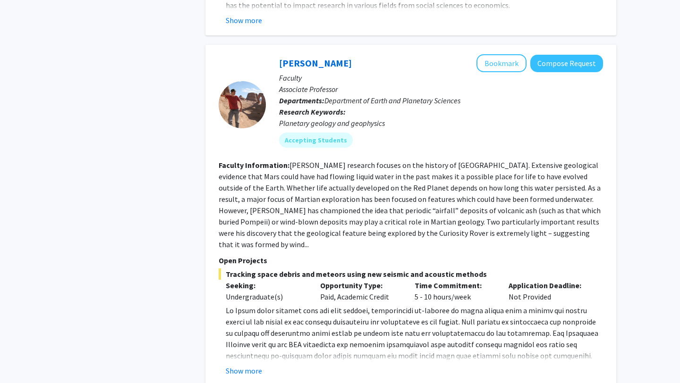
scroll to position [1249, 0]
